Goal: Navigation & Orientation: Find specific page/section

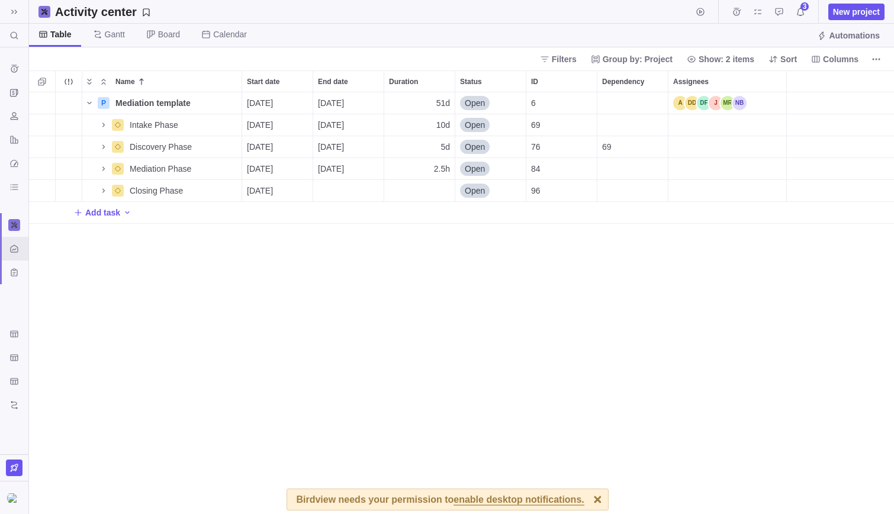
scroll to position [413, 856]
click at [659, 381] on div "P Mediation template Details [DATE] [DATE] 51d Open 6 +6 Intake Phase Details […" at bounding box center [461, 303] width 865 height 422
click at [555, 501] on span "enable desktop notifications." at bounding box center [519, 500] width 130 height 11
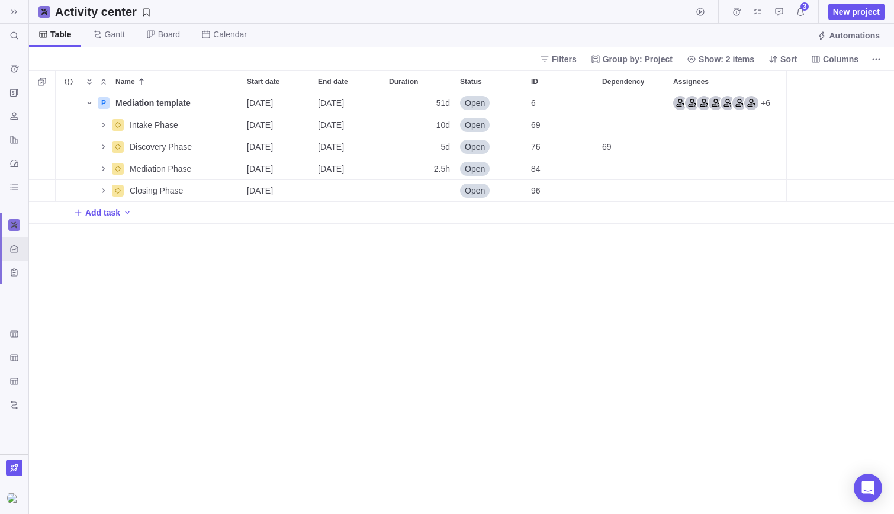
click at [668, 363] on div "P Mediation template Details [DATE] [DATE] 51d Open 6 +6 Intake Phase Details […" at bounding box center [461, 303] width 865 height 422
click at [761, 14] on icon "My assignments" at bounding box center [757, 11] width 9 height 9
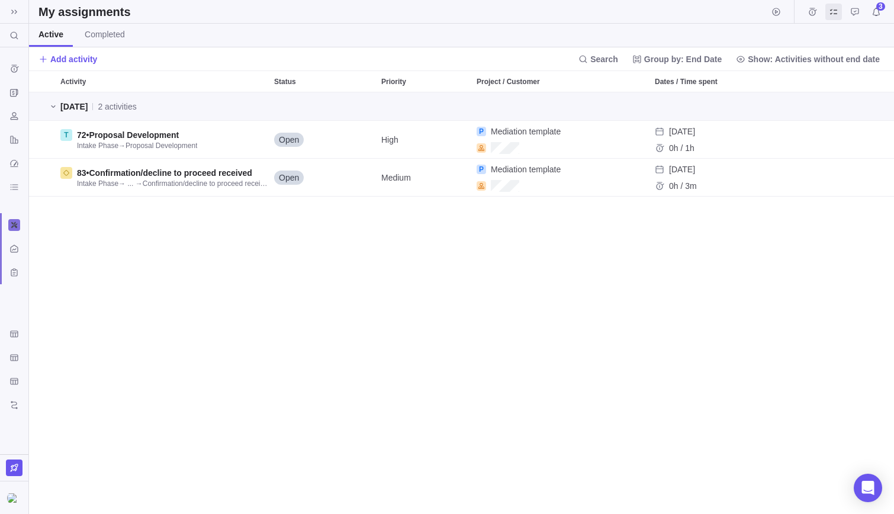
scroll to position [413, 856]
click at [878, 13] on icon "Notifications" at bounding box center [876, 11] width 9 height 9
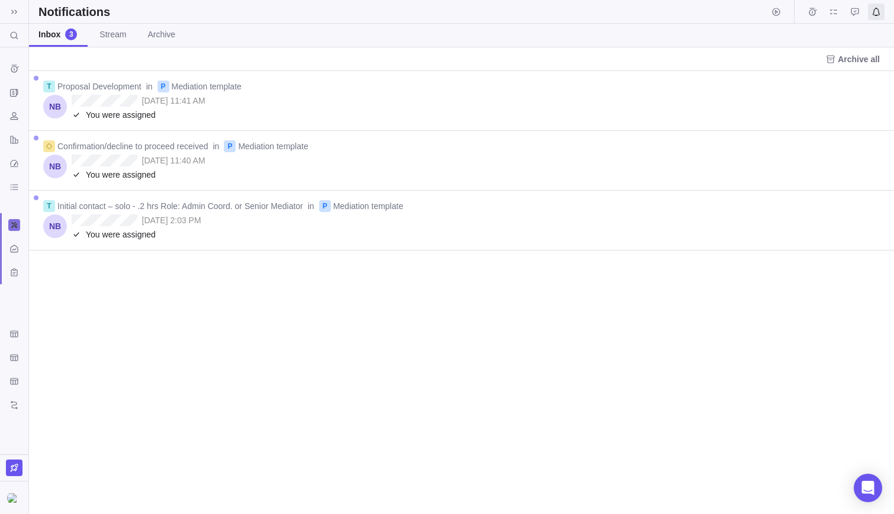
scroll to position [434, 856]
click at [783, 14] on span "Start timer" at bounding box center [776, 12] width 17 height 17
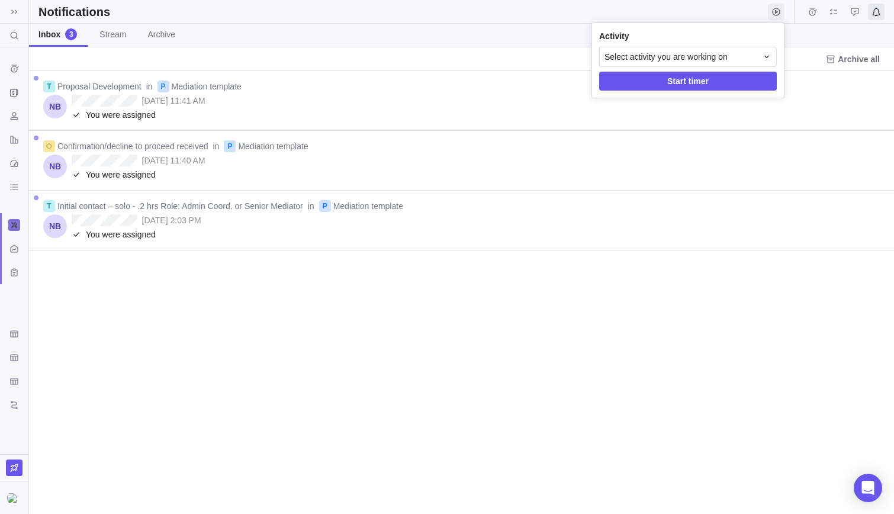
click at [783, 14] on span "Start timer" at bounding box center [776, 12] width 17 height 17
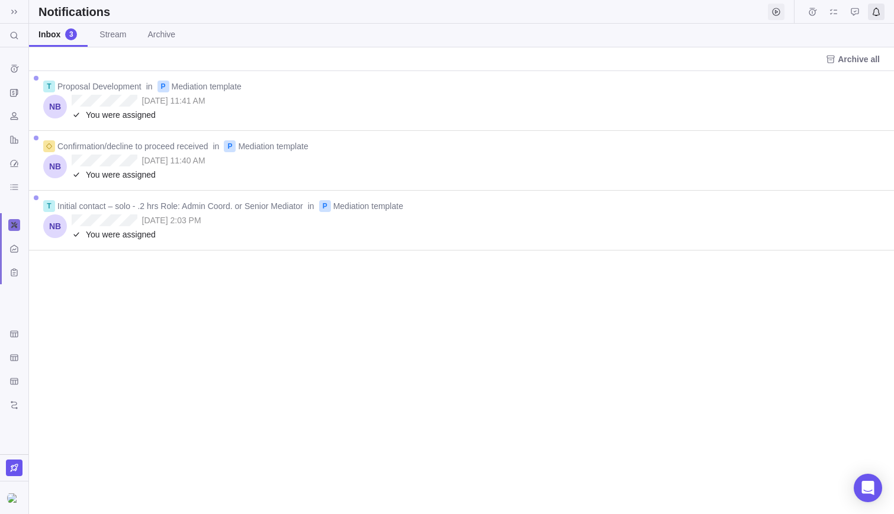
click at [783, 14] on span "Start timer" at bounding box center [776, 12] width 17 height 17
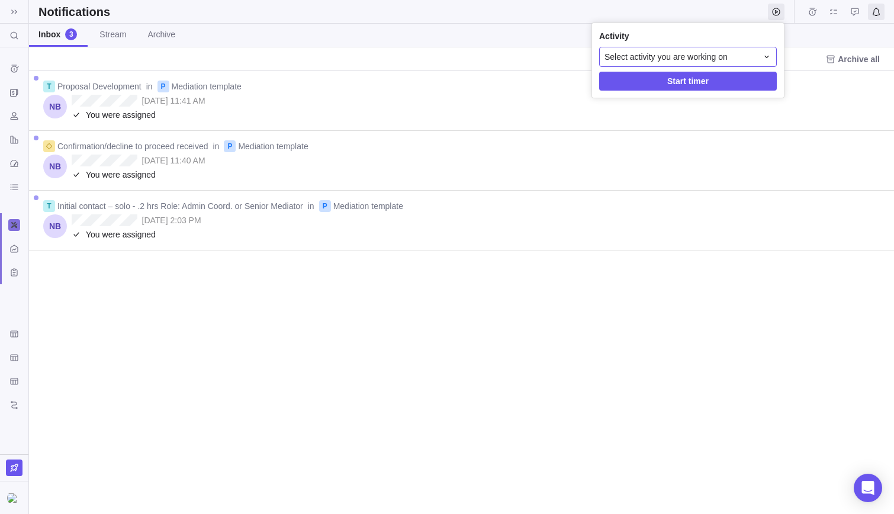
click at [763, 55] on icon at bounding box center [766, 56] width 9 height 9
click at [790, 39] on body "Search (⌘+K) Time logs history Invoices Resources Reports Dashboard BI dashboar…" at bounding box center [447, 257] width 894 height 514
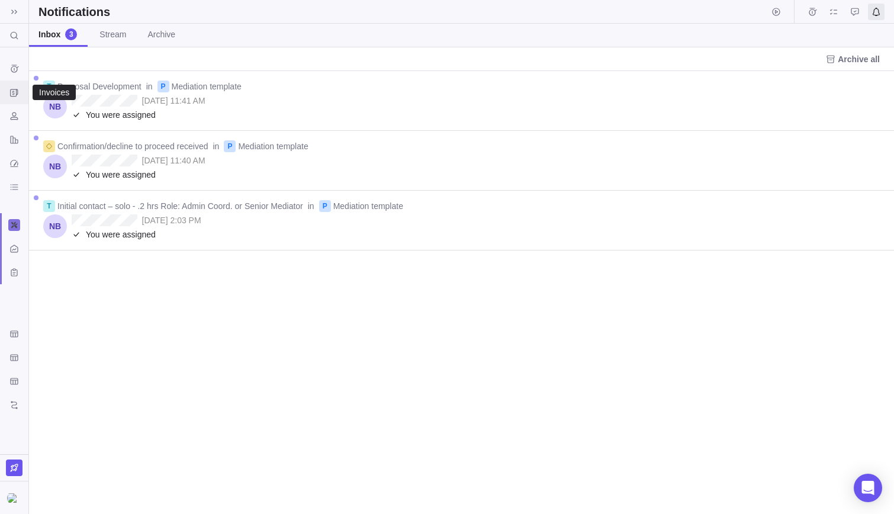
click at [18, 88] on icon "Invoices" at bounding box center [13, 92] width 9 height 9
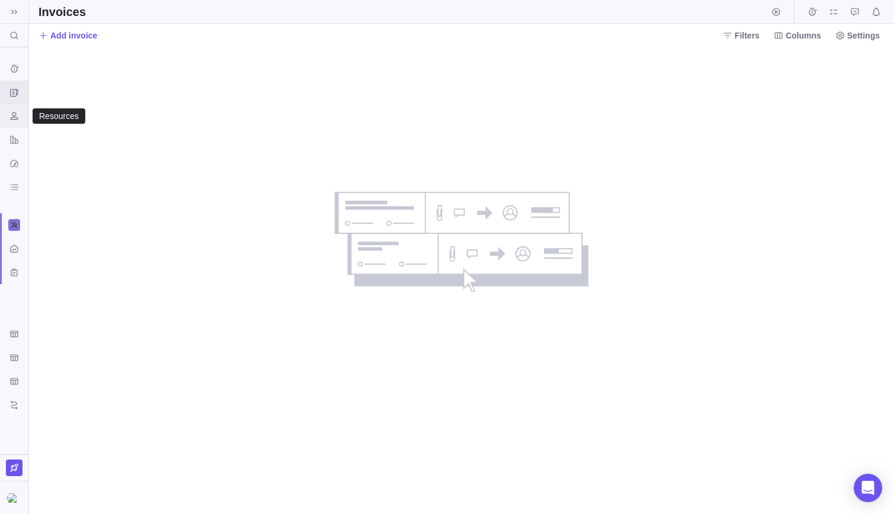
click at [10, 117] on icon "Resources" at bounding box center [13, 115] width 9 height 9
